Goal: Information Seeking & Learning: Learn about a topic

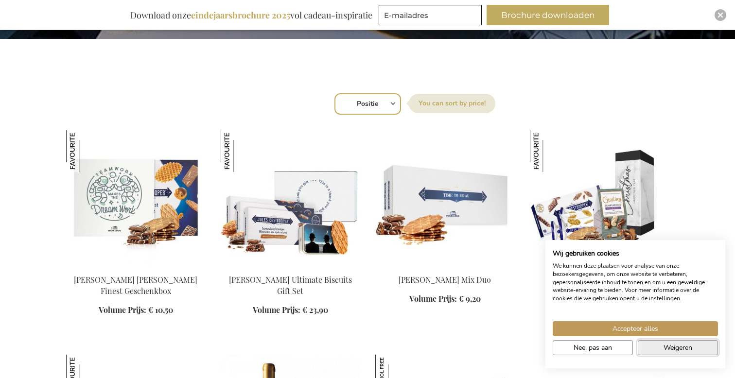
click at [669, 350] on span "Weigeren" at bounding box center [678, 348] width 29 height 10
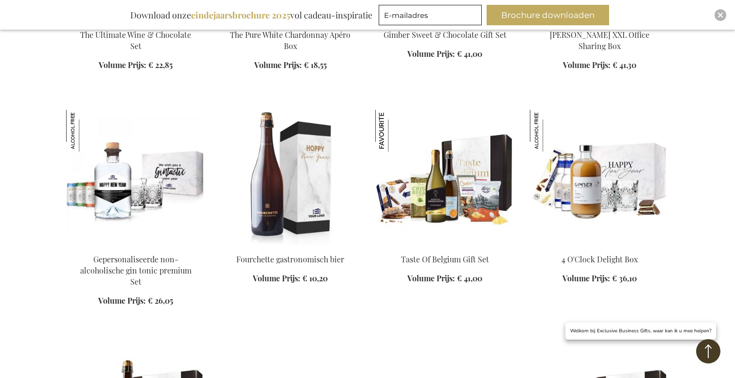
scroll to position [760, 0]
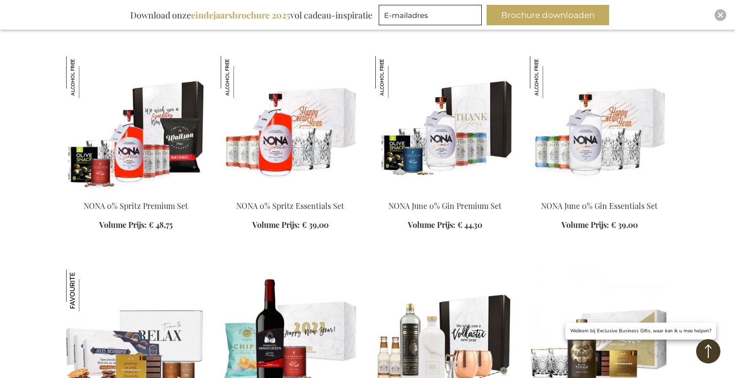
scroll to position [3498, 0]
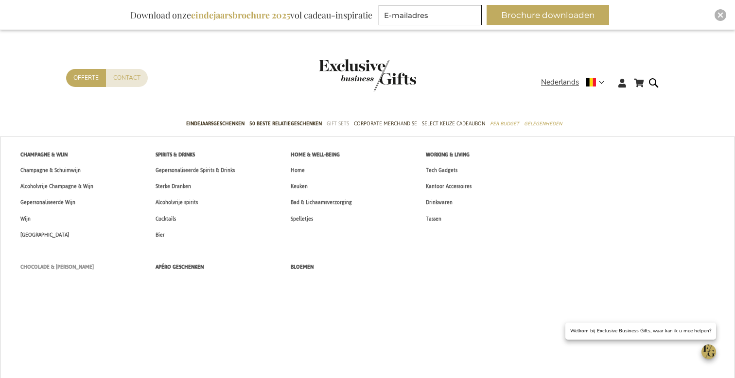
click at [60, 268] on span "Chocolade & [PERSON_NAME]" at bounding box center [56, 267] width 73 height 10
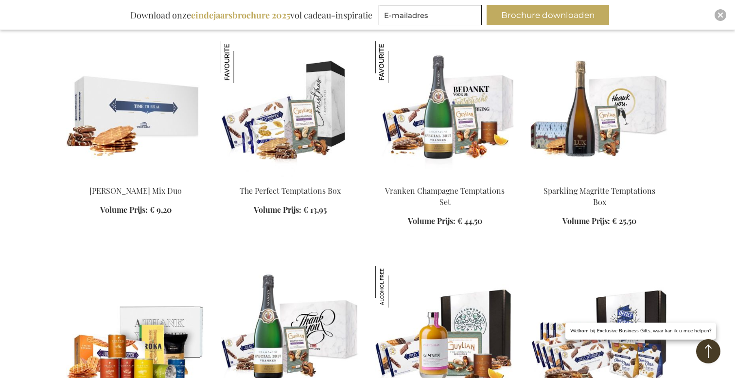
scroll to position [608, 0]
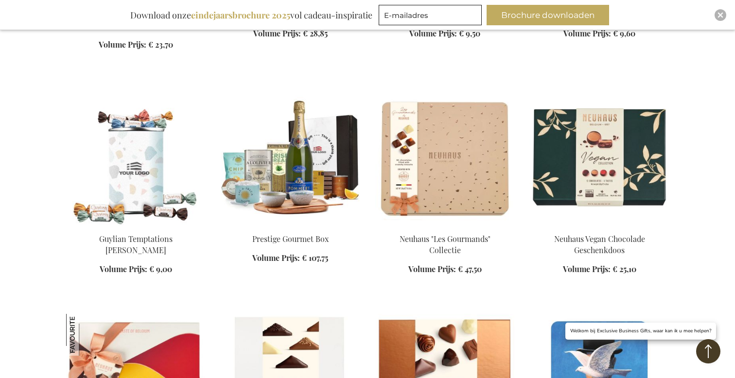
scroll to position [2120, 0]
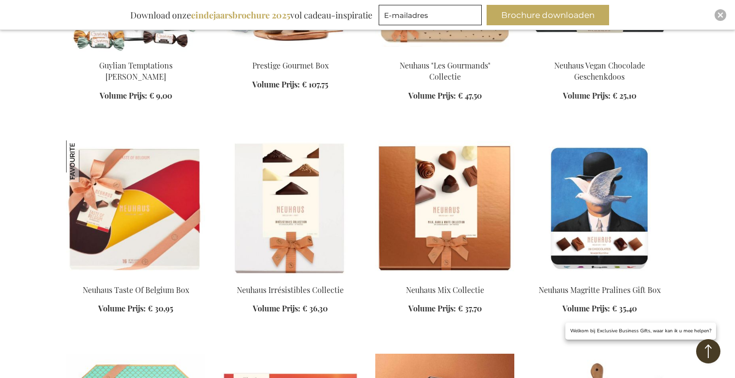
scroll to position [2248, 0]
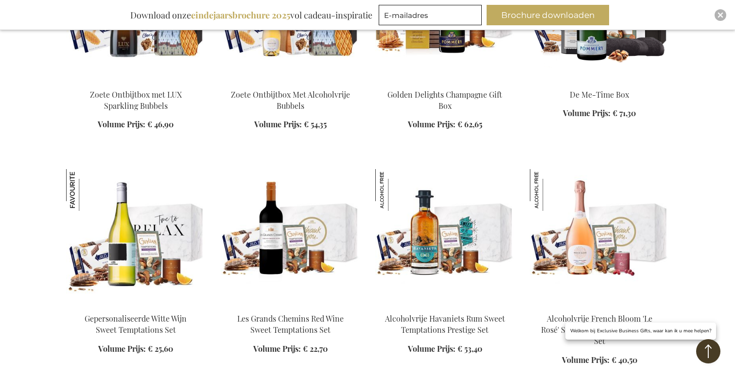
scroll to position [2927, 0]
